Goal: Task Accomplishment & Management: Use online tool/utility

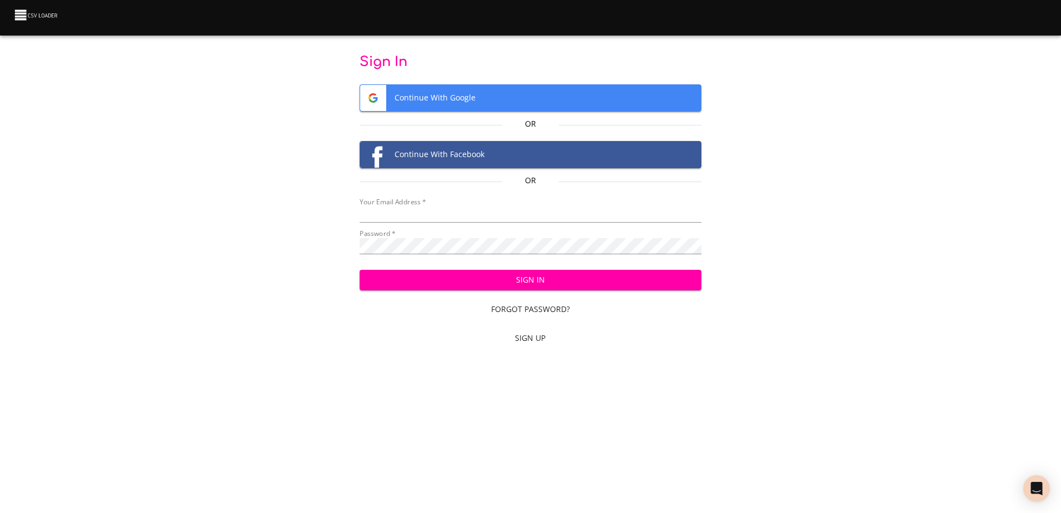
type input "[EMAIL_ADDRESS][DOMAIN_NAME]"
click at [613, 269] on div "Sign In Forgot Password? Sign Up" at bounding box center [531, 305] width 342 height 88
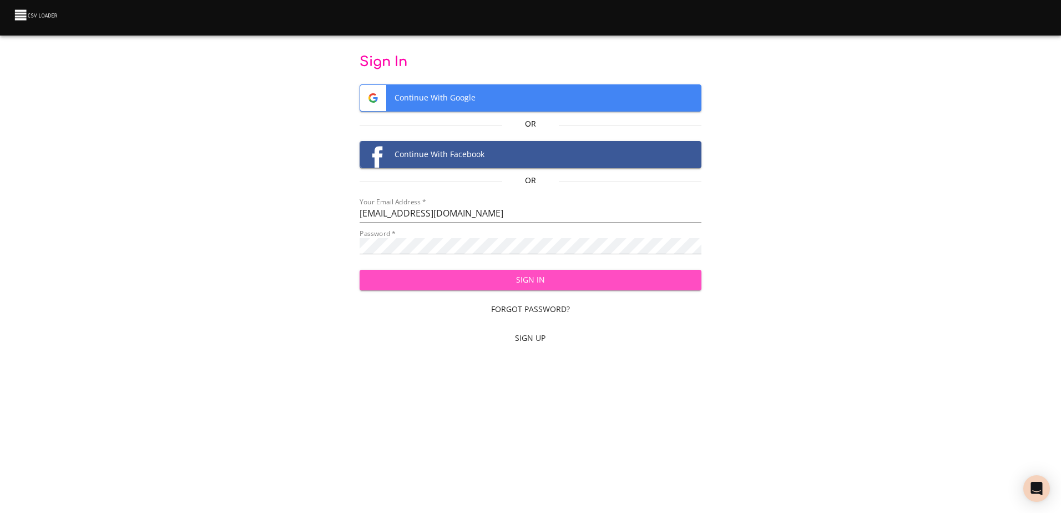
click at [612, 279] on span "Sign In" at bounding box center [530, 280] width 324 height 14
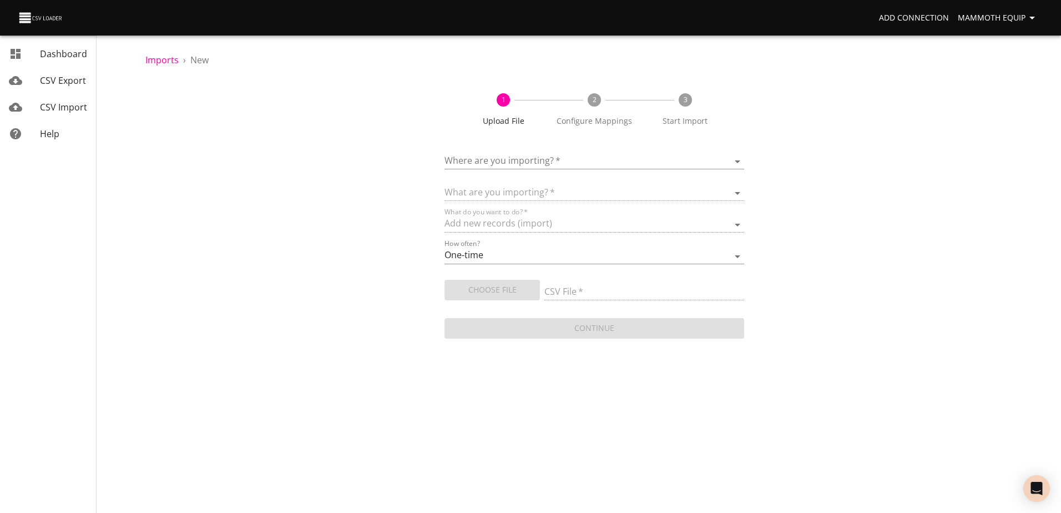
click at [734, 161] on body "Add Connection Mammoth Equip Dashboard CSV Export CSV Import Help Imports › New…" at bounding box center [530, 256] width 1061 height 513
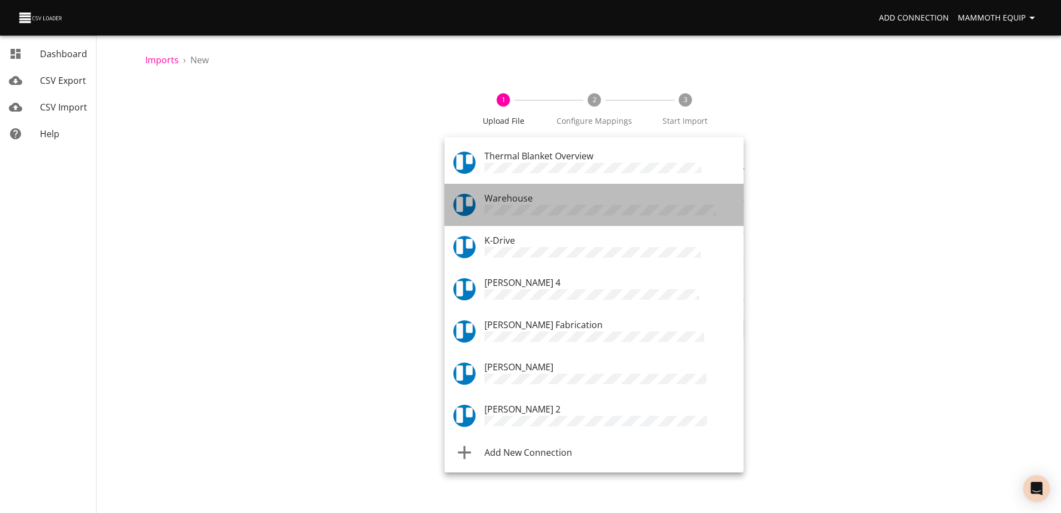
click at [491, 200] on span "Warehouse" at bounding box center [508, 198] width 48 height 12
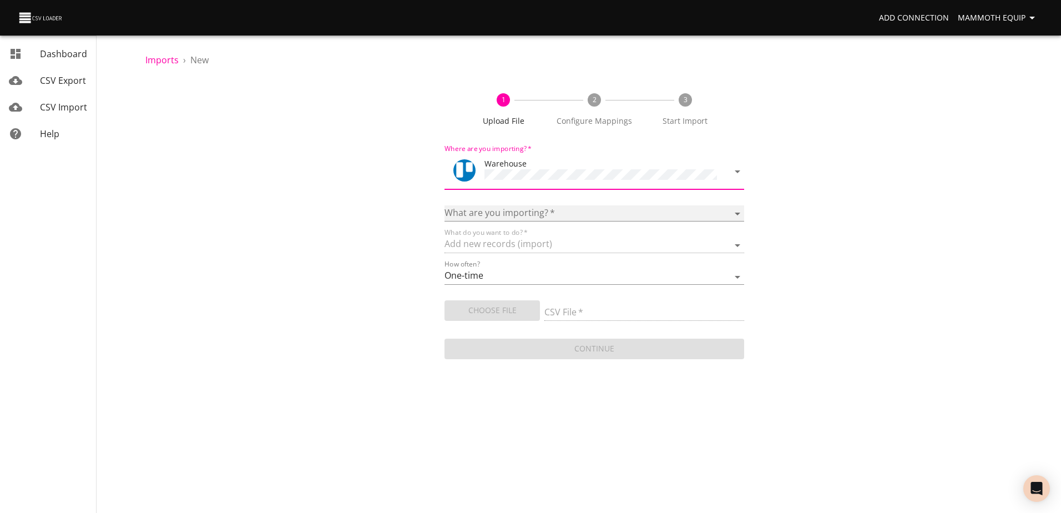
click at [739, 208] on select "Boards Cards Checkitems Checklists" at bounding box center [593, 213] width 299 height 16
select select "cards"
click at [444, 205] on select "Boards Cards Checkitems Checklists" at bounding box center [593, 213] width 299 height 16
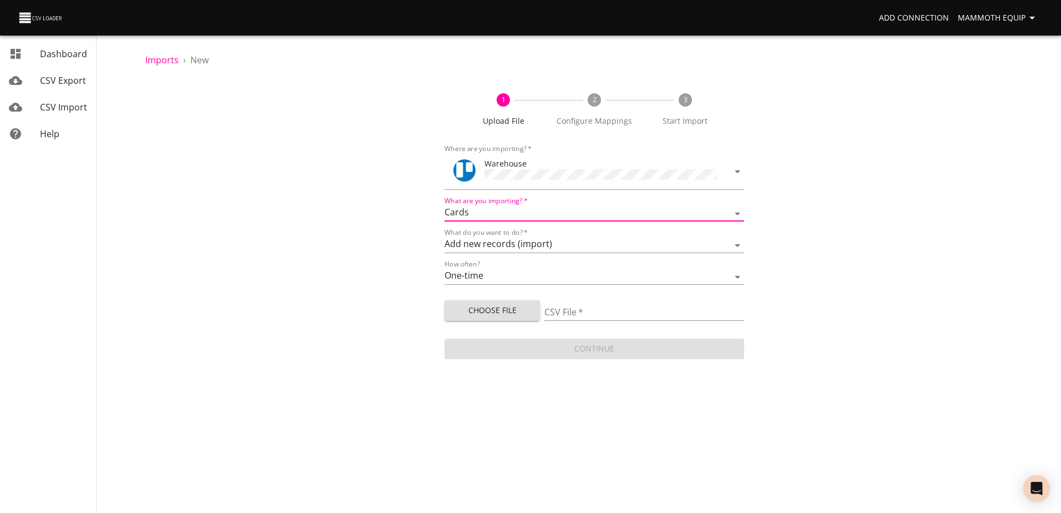
click at [491, 312] on span "Choose File" at bounding box center [492, 311] width 78 height 14
type input "Import1.xlsx"
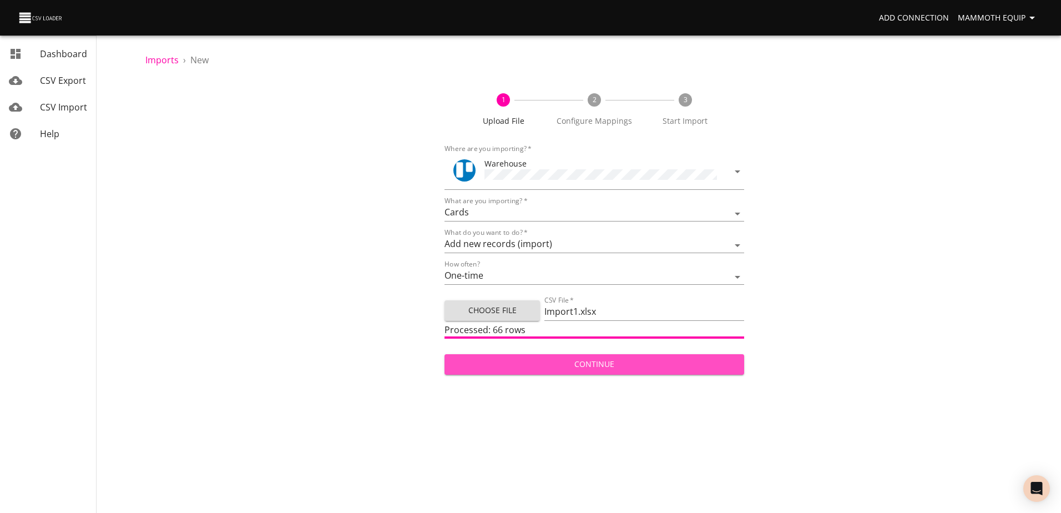
click at [539, 368] on span "Continue" at bounding box center [593, 364] width 281 height 14
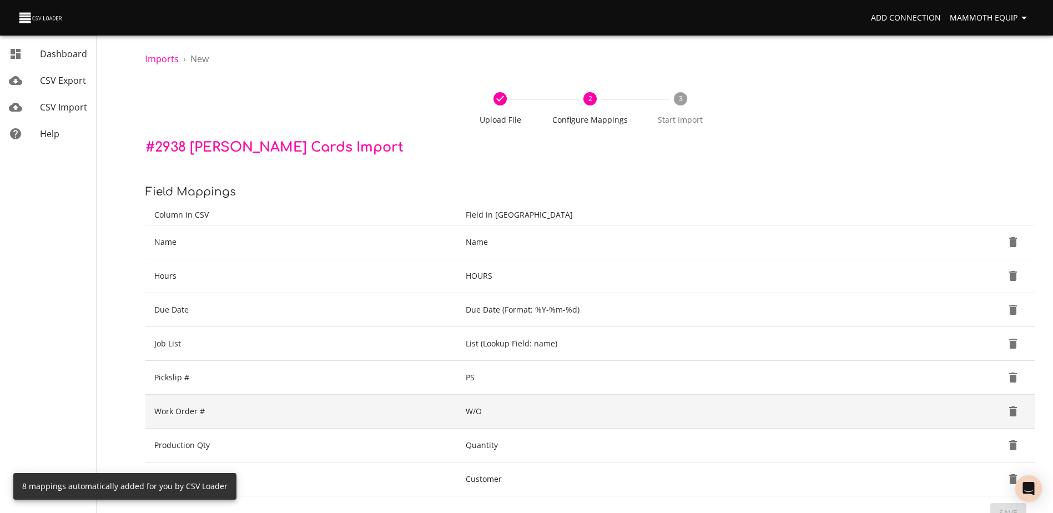
scroll to position [117, 0]
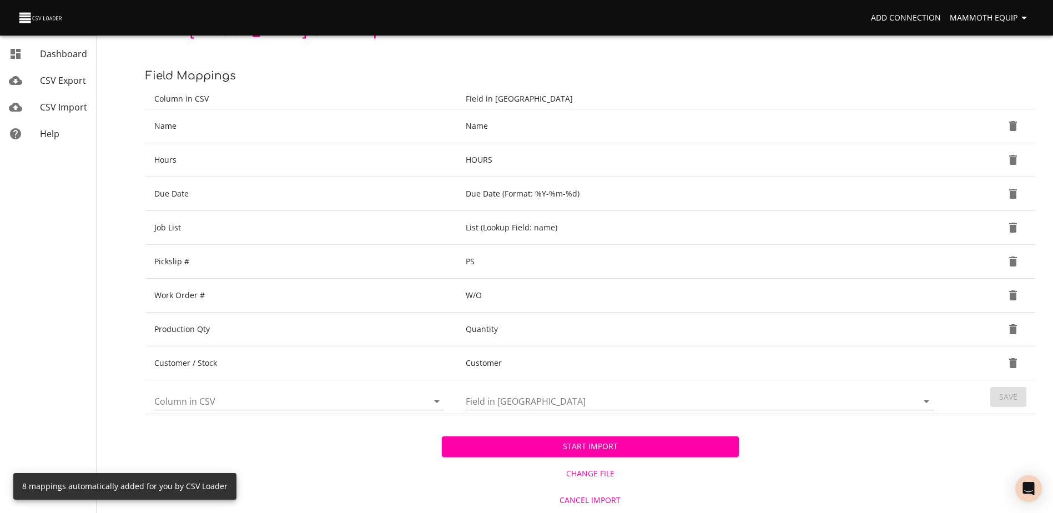
click at [585, 452] on span "Start Import" at bounding box center [590, 446] width 279 height 14
